Goal: Task Accomplishment & Management: Manage account settings

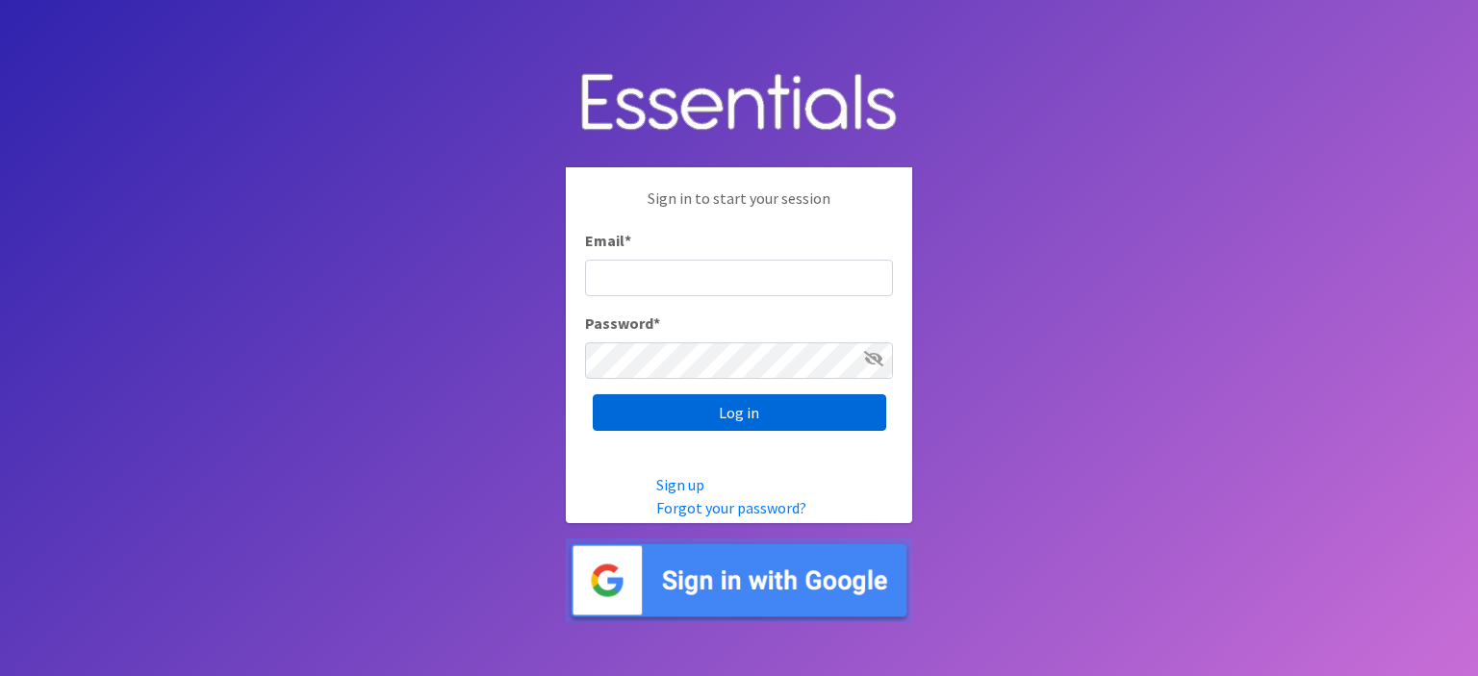
type input "[EMAIL_ADDRESS][DOMAIN_NAME]"
click at [734, 421] on input "Log in" at bounding box center [740, 413] width 294 height 37
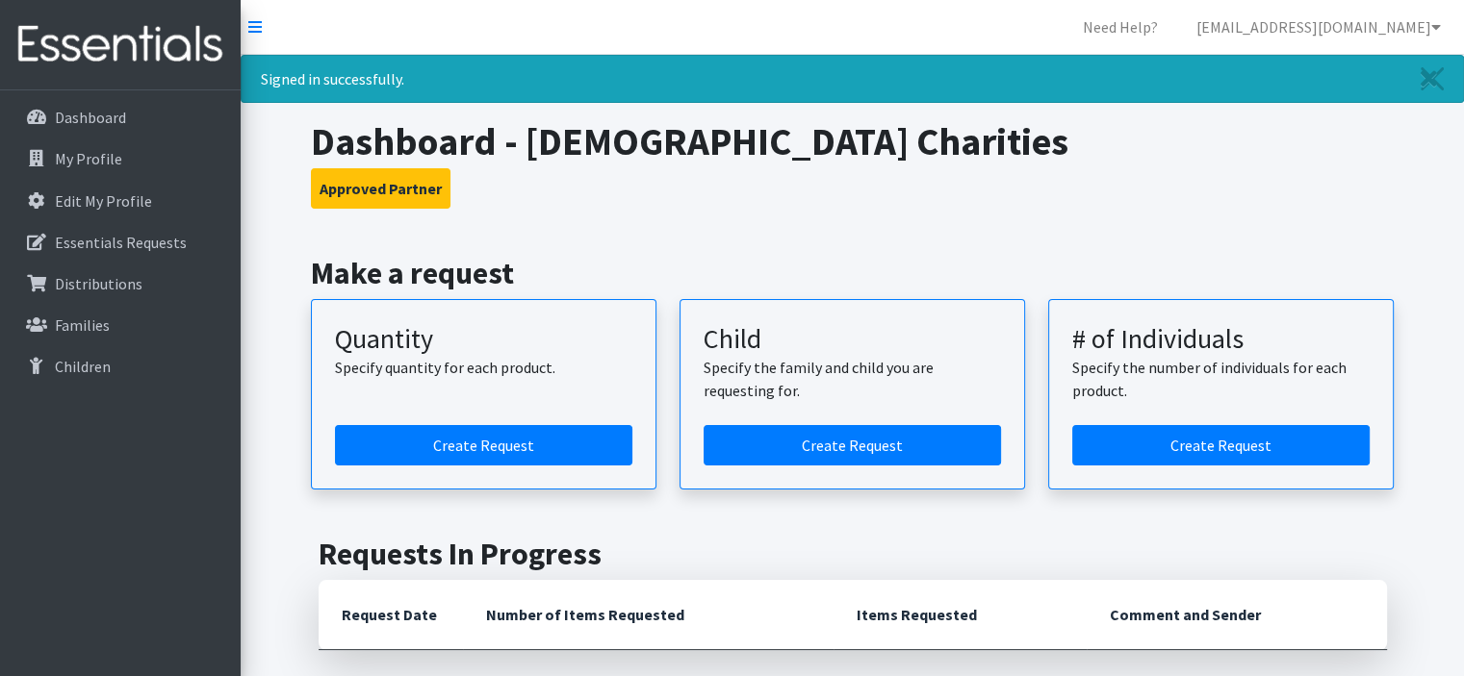
click at [735, 171] on h3 "Approved Partner" at bounding box center [852, 188] width 1083 height 40
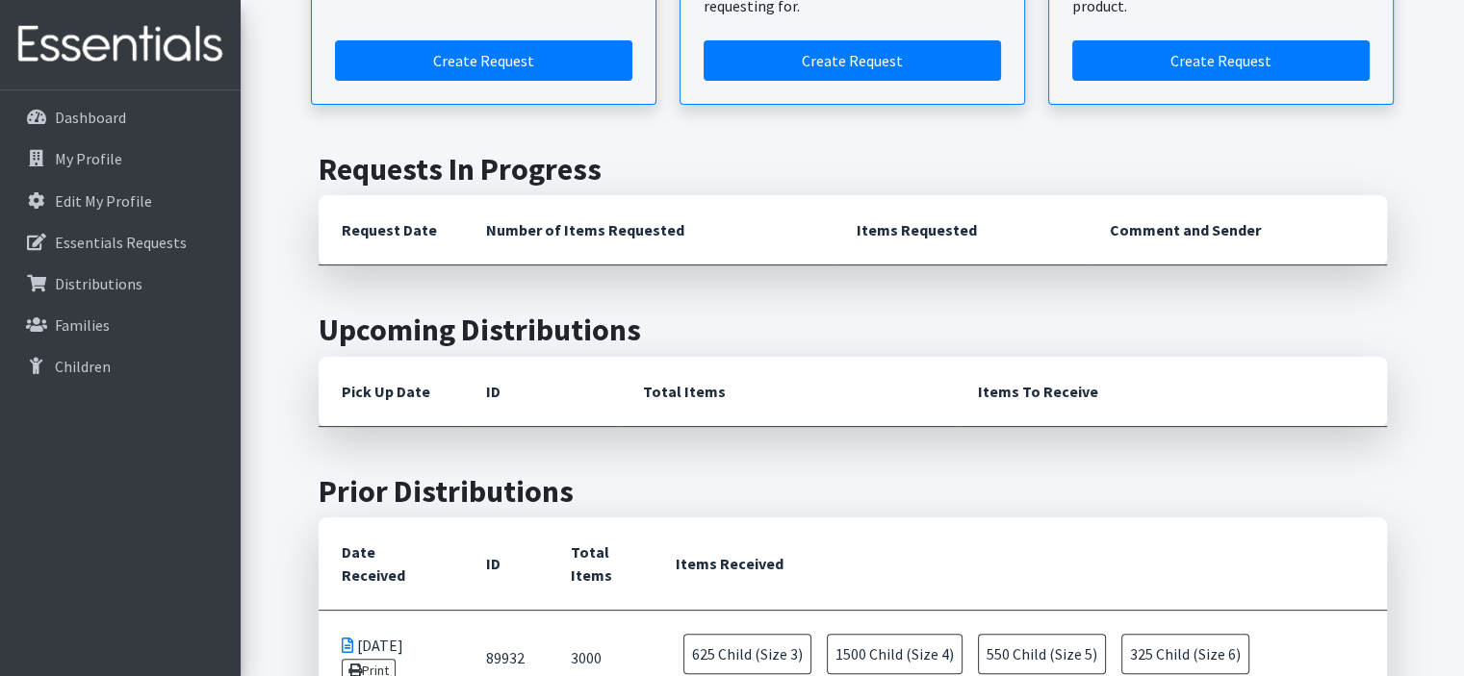
scroll to position [577, 0]
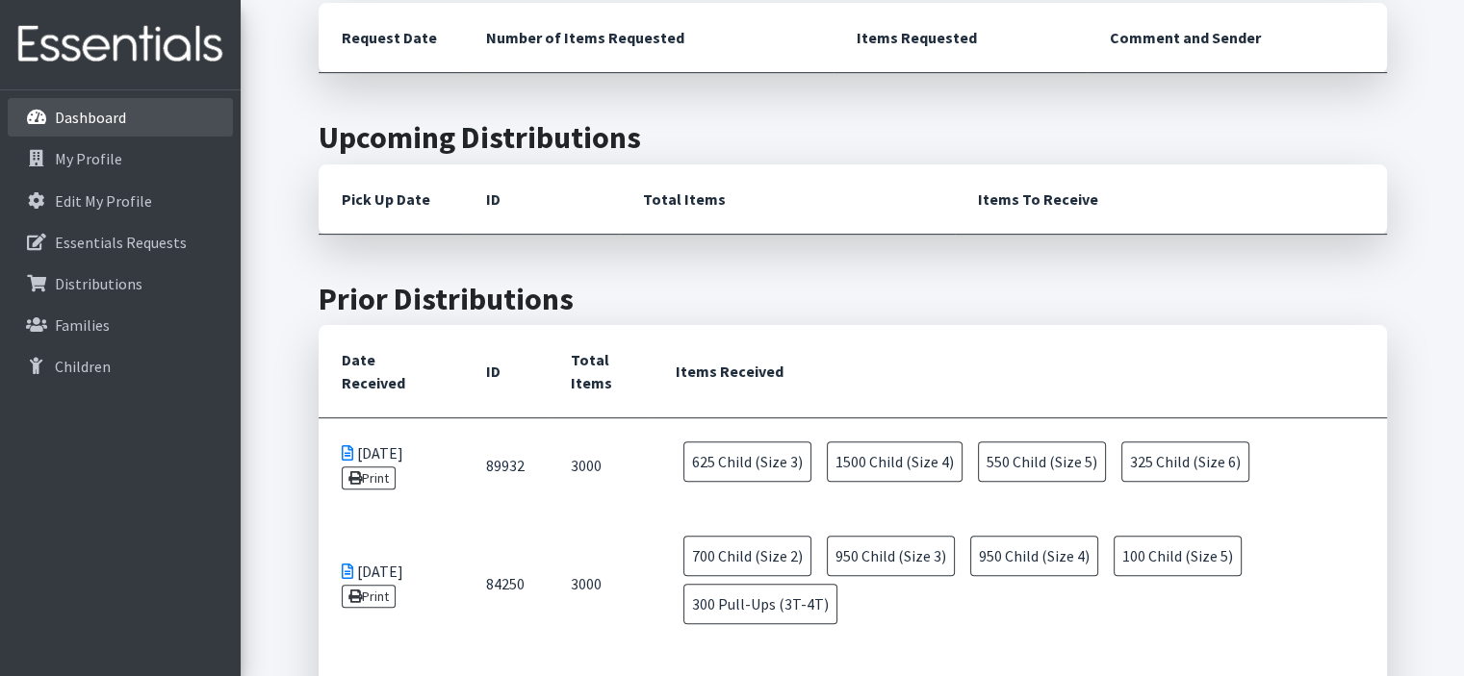
click at [166, 115] on link "Dashboard" at bounding box center [120, 117] width 225 height 38
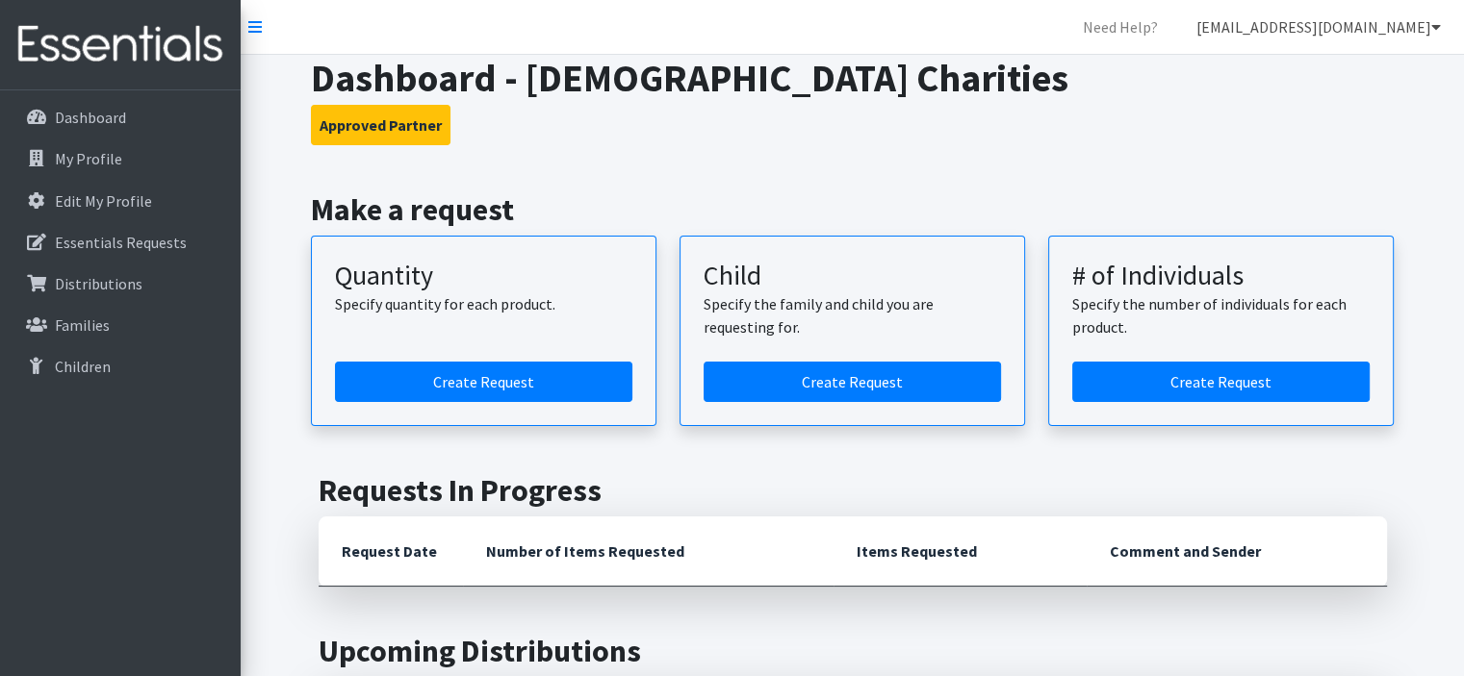
click at [1365, 38] on link "[EMAIL_ADDRESS][DOMAIN_NAME]" at bounding box center [1318, 27] width 275 height 38
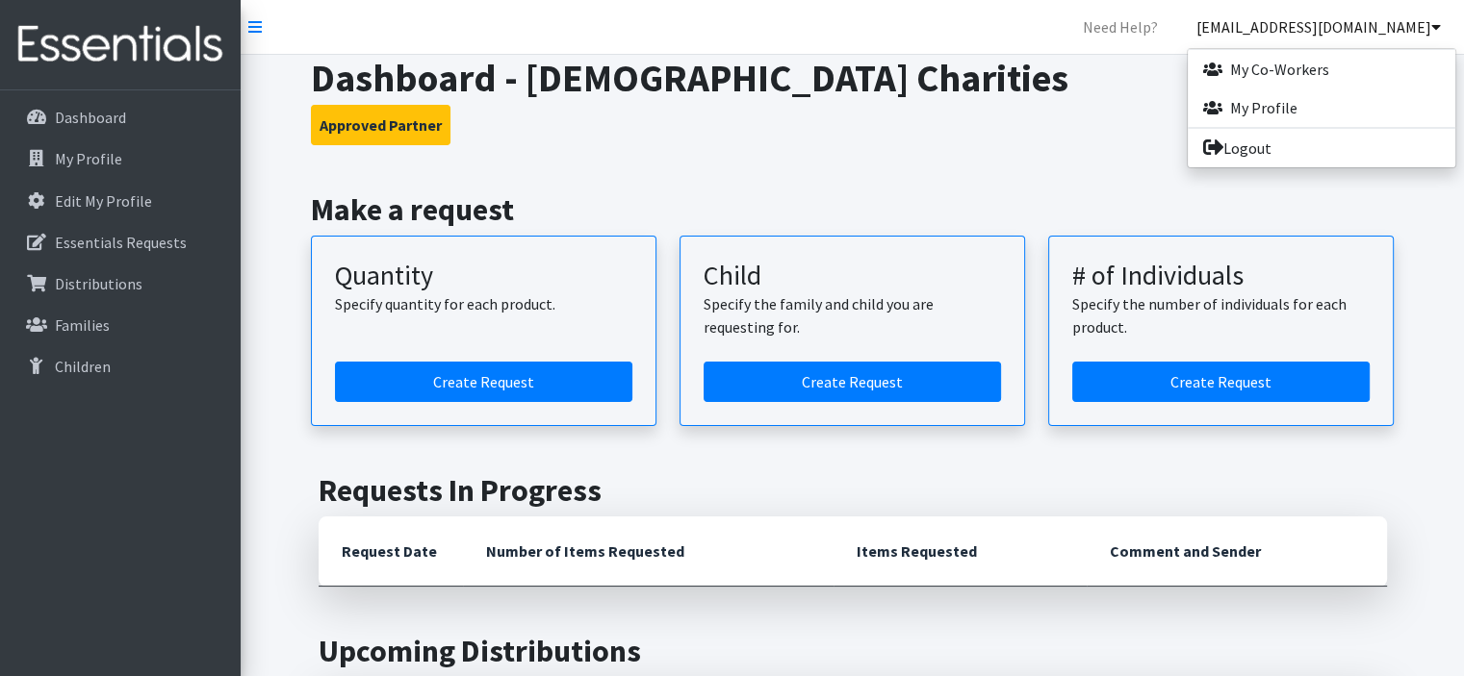
click at [1365, 38] on link "[EMAIL_ADDRESS][DOMAIN_NAME]" at bounding box center [1318, 27] width 275 height 38
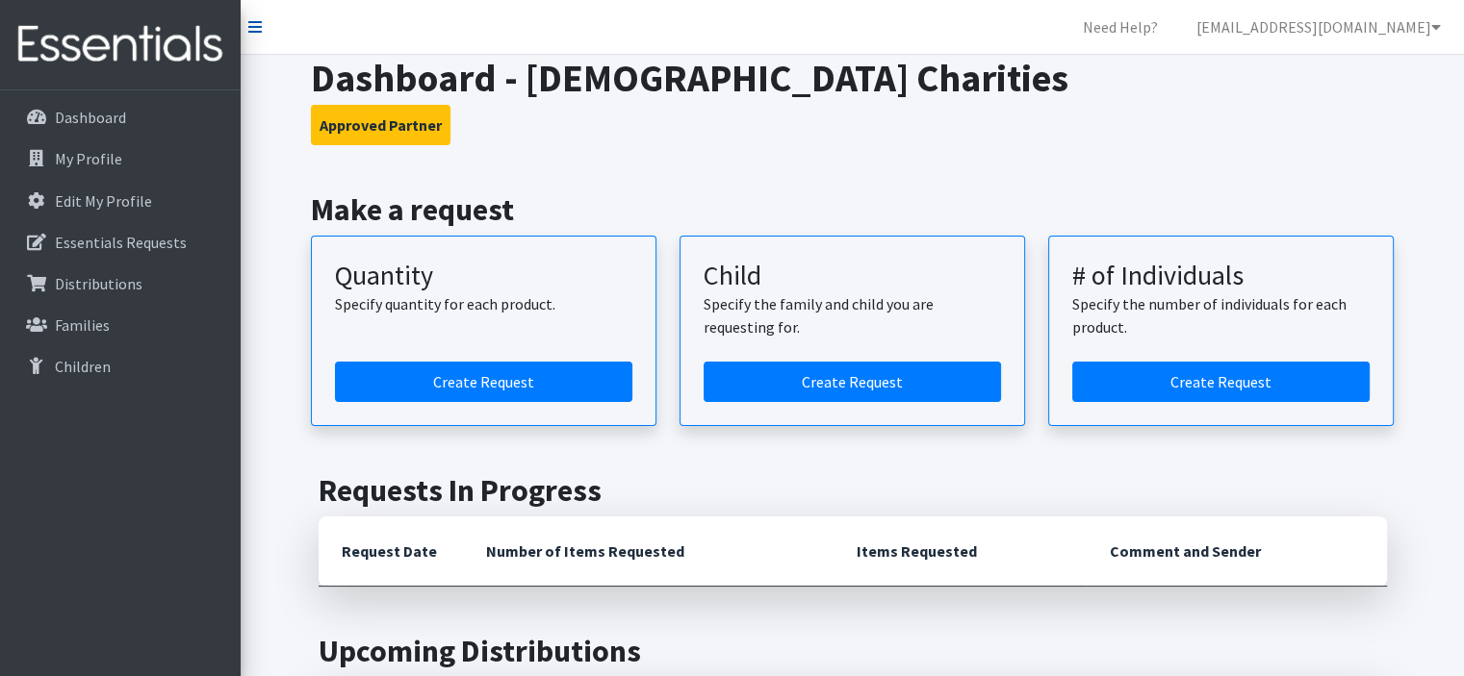
click at [259, 26] on icon at bounding box center [254, 26] width 13 height 15
